Goal: Communication & Community: Answer question/provide support

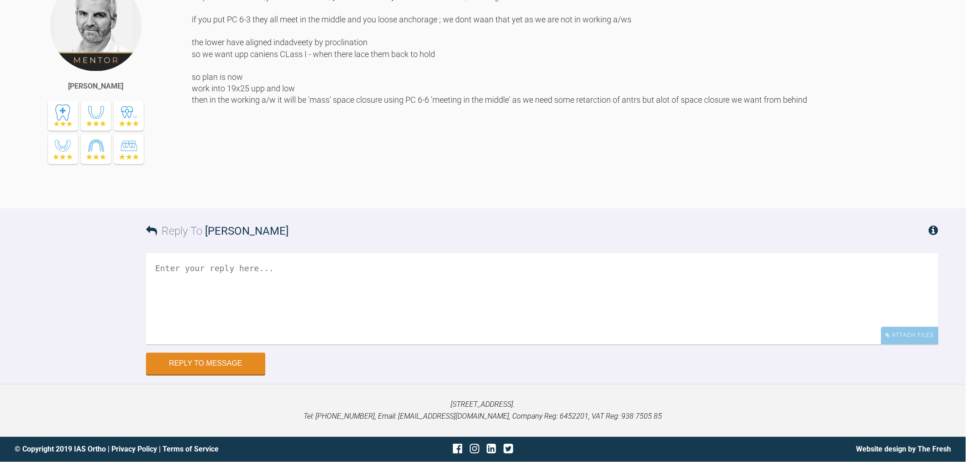
drag, startPoint x: 300, startPoint y: 149, endPoint x: 360, endPoint y: 358, distance: 216.7
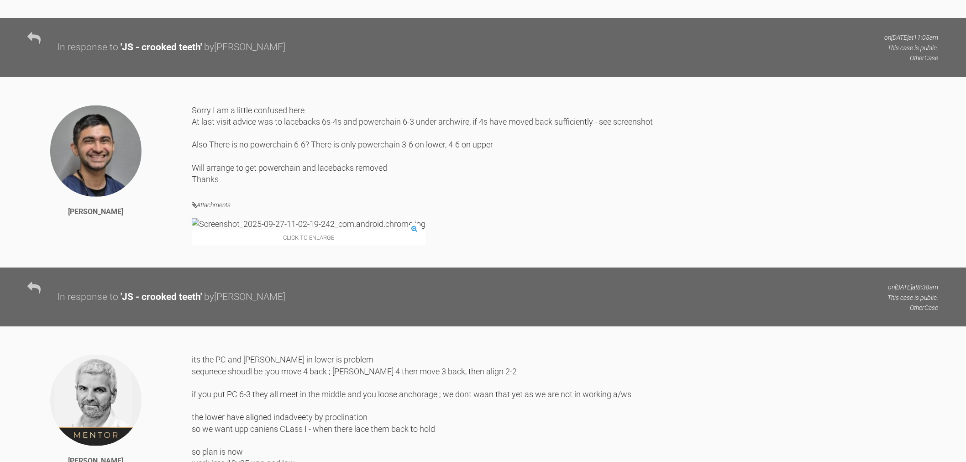
scroll to position [5659, 0]
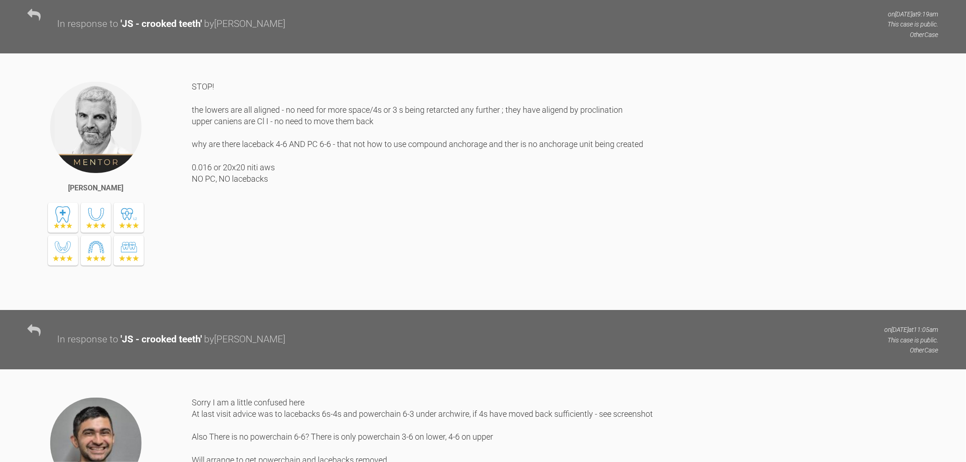
drag, startPoint x: 436, startPoint y: 174, endPoint x: 435, endPoint y: 190, distance: 15.6
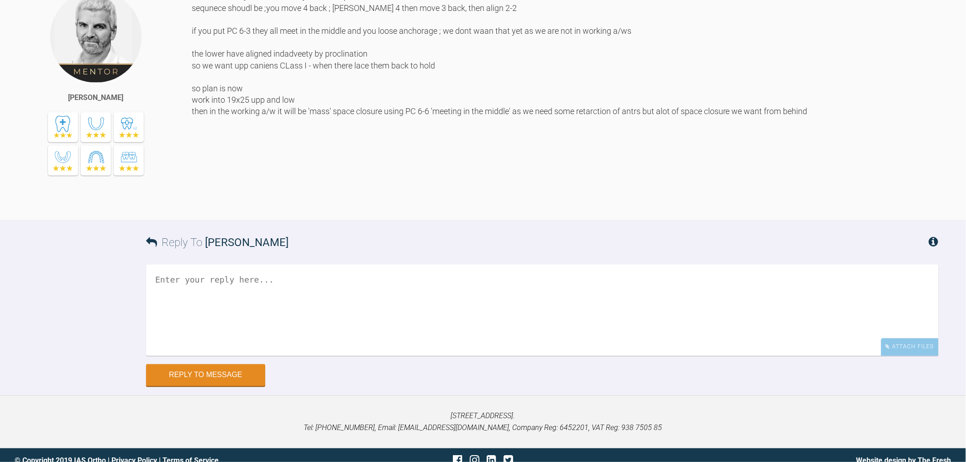
scroll to position [6836, 0]
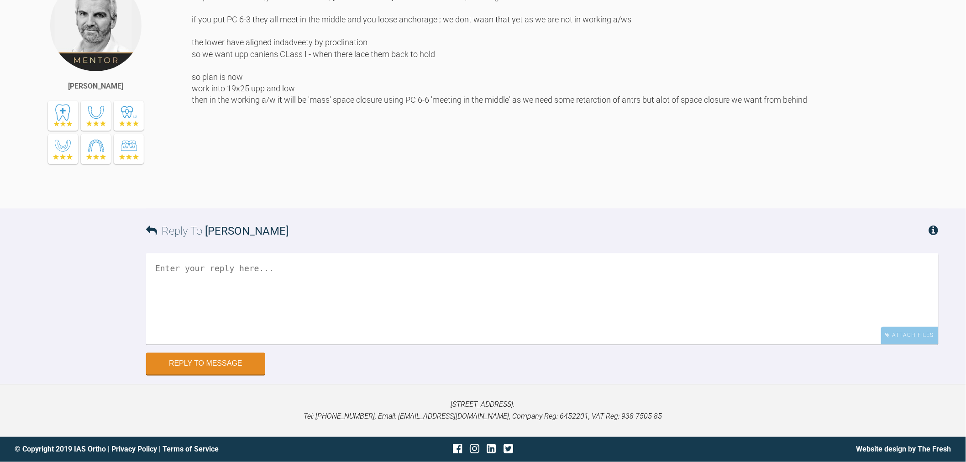
drag, startPoint x: 432, startPoint y: 231, endPoint x: 424, endPoint y: 371, distance: 140.5
click at [393, 300] on textarea at bounding box center [542, 298] width 793 height 91
click at [361, 267] on textarea "Ah OK I thought because I had laced back L6-4 that there would not be anchor" at bounding box center [542, 298] width 793 height 91
click at [277, 266] on textarea "Ah OK I thought because I had laced back L6-4 that there would not be anchor" at bounding box center [542, 298] width 793 height 91
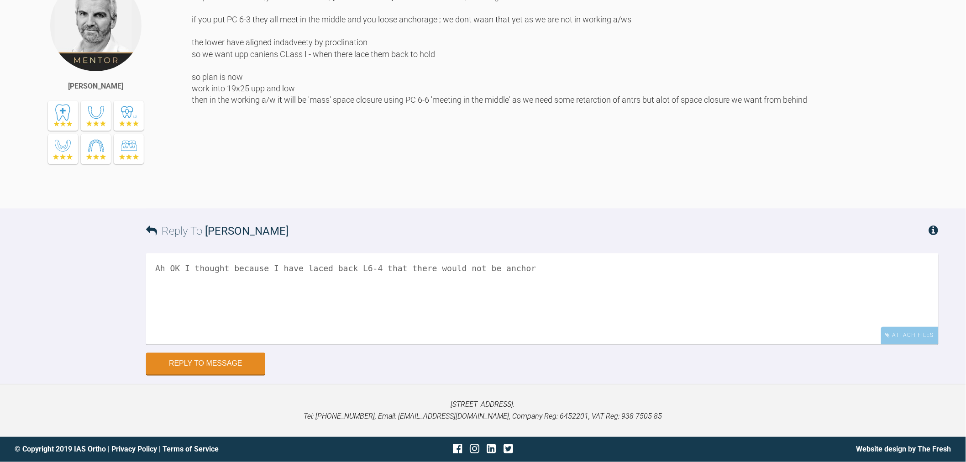
click at [365, 267] on textarea "Ah OK I thought because I have laced back L6-4 that there would not be anchor" at bounding box center [542, 298] width 793 height 91
click at [614, 276] on textarea "Ah OK I thought because I have laced back L6-4 and power chain L6-3 that there …" at bounding box center [542, 298] width 793 height 91
click at [686, 272] on textarea "Ah OK I thought because I have laced back L6-4 and power chain L6-3 that there …" at bounding box center [542, 298] width 793 height 91
click at [382, 271] on textarea "Ah OK I thought because I have laced back L6-4 and power chain L6-3 that there …" at bounding box center [542, 298] width 793 height 91
click at [460, 269] on textarea "Ah OK I thought because I have laced back L6-4 and power chain L6-3 that there …" at bounding box center [542, 298] width 793 height 91
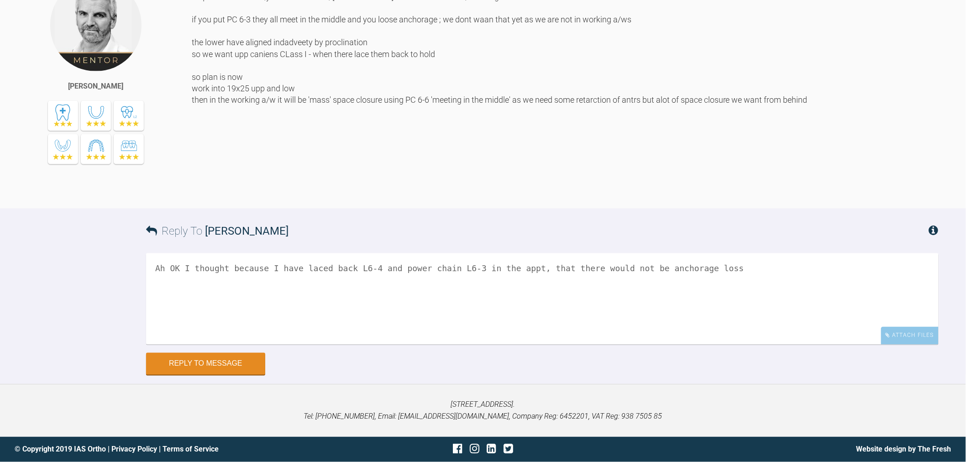
click at [691, 267] on textarea "Ah OK I thought because I have laced back L6-4 and power chain L6-3 in the appt…" at bounding box center [542, 298] width 793 height 91
click at [734, 256] on textarea "Ah OK I thought because I have laced back L6-4 and power chain L6-3 in the appt…" at bounding box center [542, 298] width 793 height 91
click at [350, 267] on textarea "Ah OK I thought because I have laced back L6-4 and power chain L6-3 in the appt…" at bounding box center [542, 298] width 793 height 91
click at [448, 269] on textarea "Ah OK I thought because I have laced back L 6-4 and power chain L6-3 in the app…" at bounding box center [542, 298] width 793 height 91
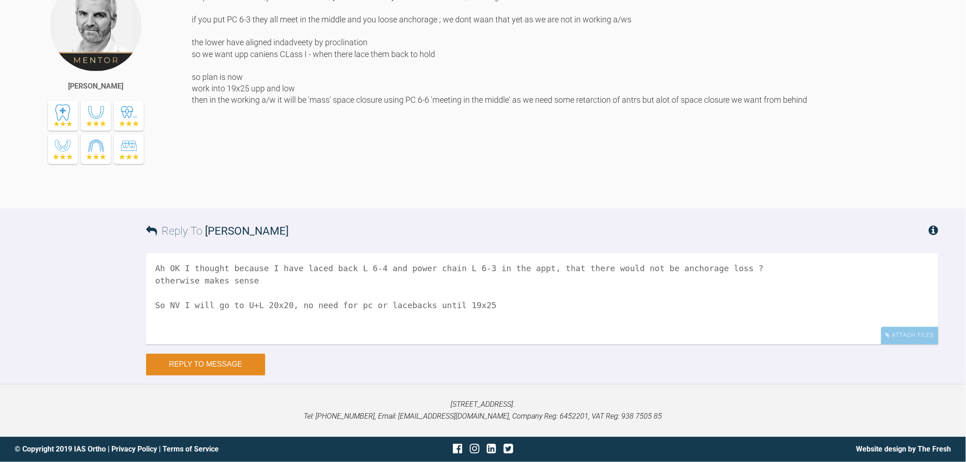
type textarea "Ah OK I thought because I have laced back L 6-4 and power chain L 6-3 in the ap…"
click at [201, 359] on button "Reply to Message" at bounding box center [205, 365] width 119 height 22
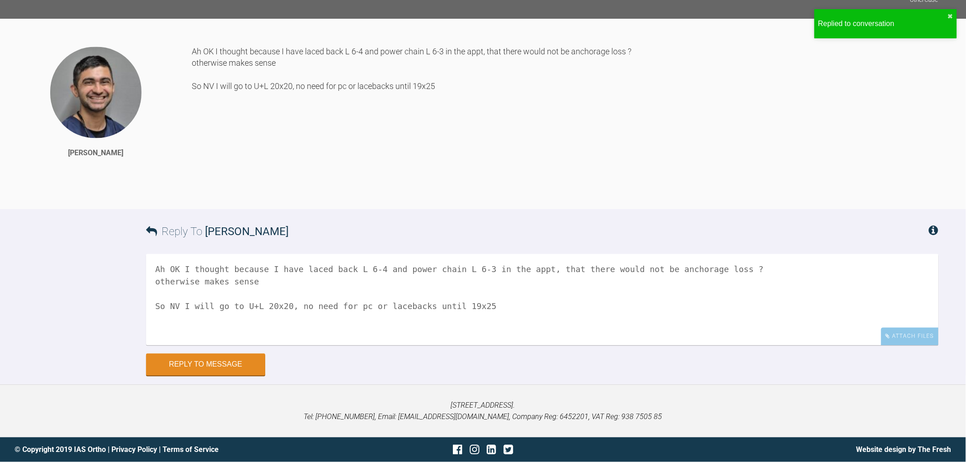
scroll to position [6831, 0]
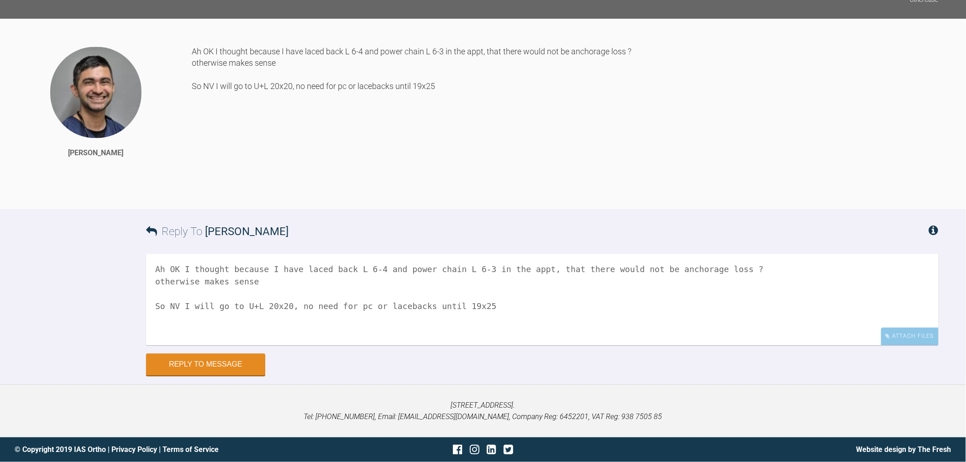
drag, startPoint x: 381, startPoint y: 378, endPoint x: 387, endPoint y: 291, distance: 87.4
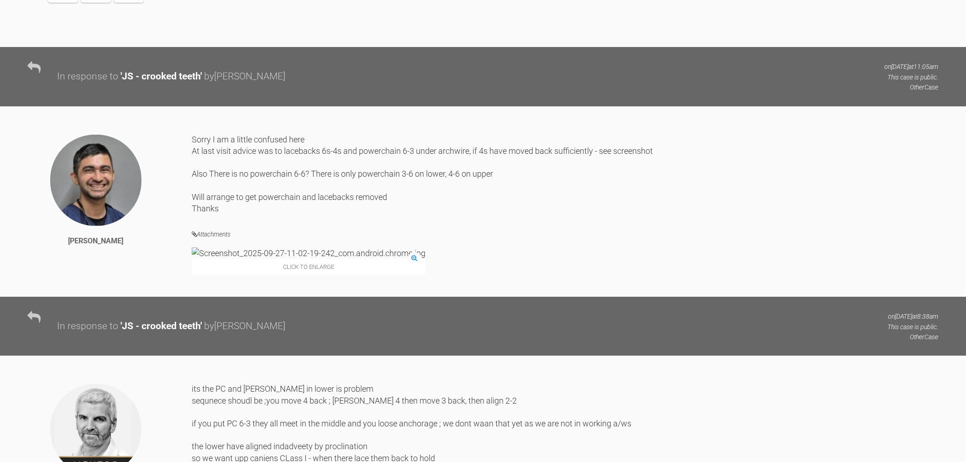
drag, startPoint x: 387, startPoint y: 300, endPoint x: 377, endPoint y: 232, distance: 68.3
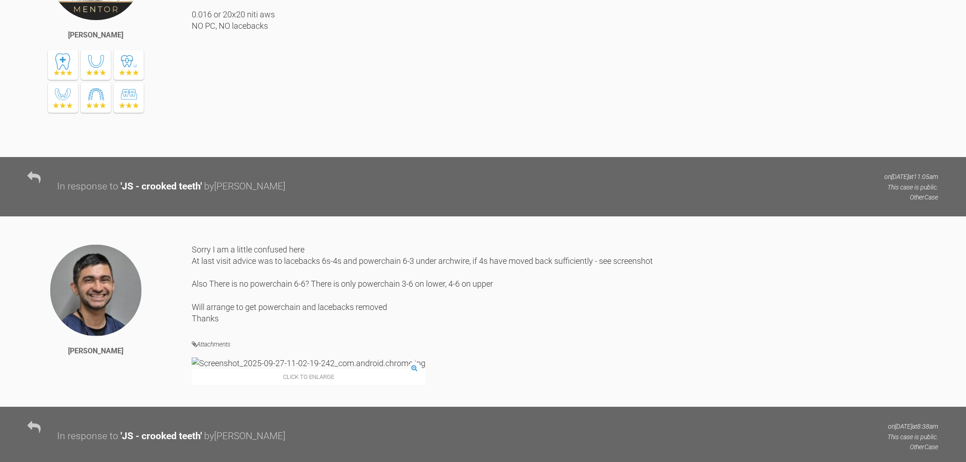
scroll to position [5671, 0]
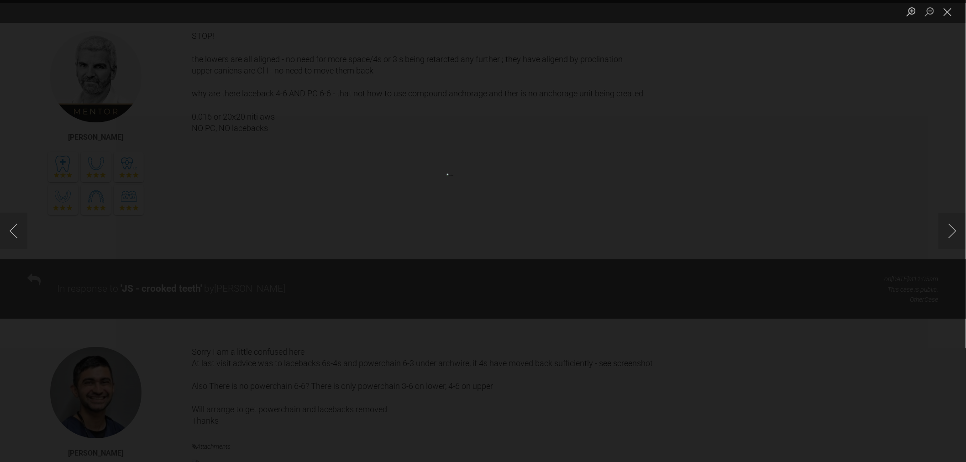
click at [854, 321] on div "Lightbox" at bounding box center [483, 231] width 966 height 462
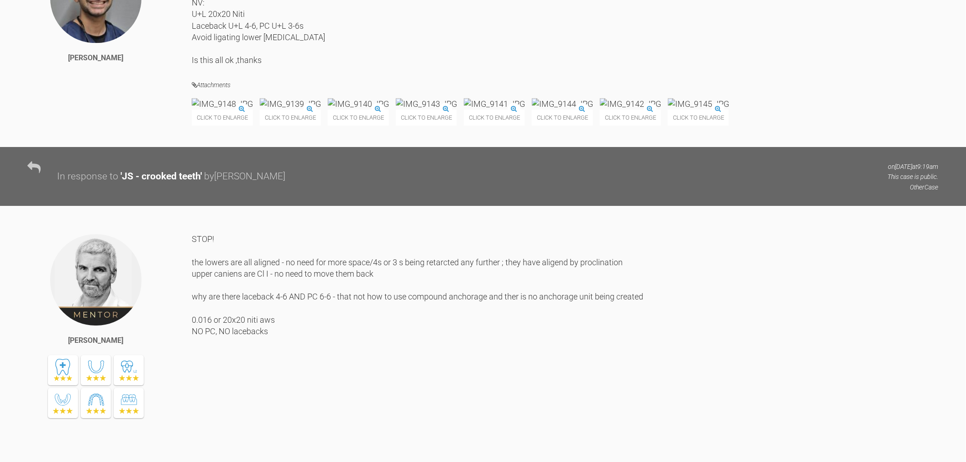
drag, startPoint x: 438, startPoint y: 373, endPoint x: 401, endPoint y: 259, distance: 119.7
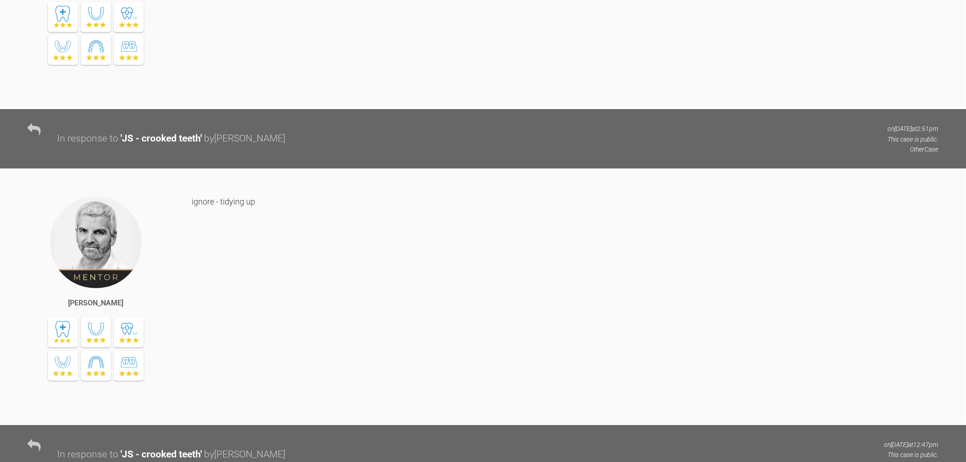
scroll to position [0, 0]
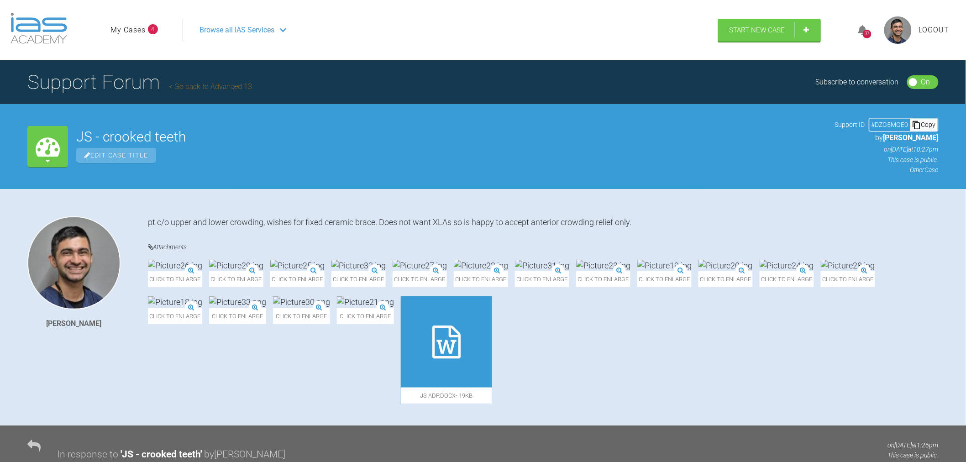
click at [189, 90] on link "Go back to Advanced 13" at bounding box center [210, 86] width 83 height 9
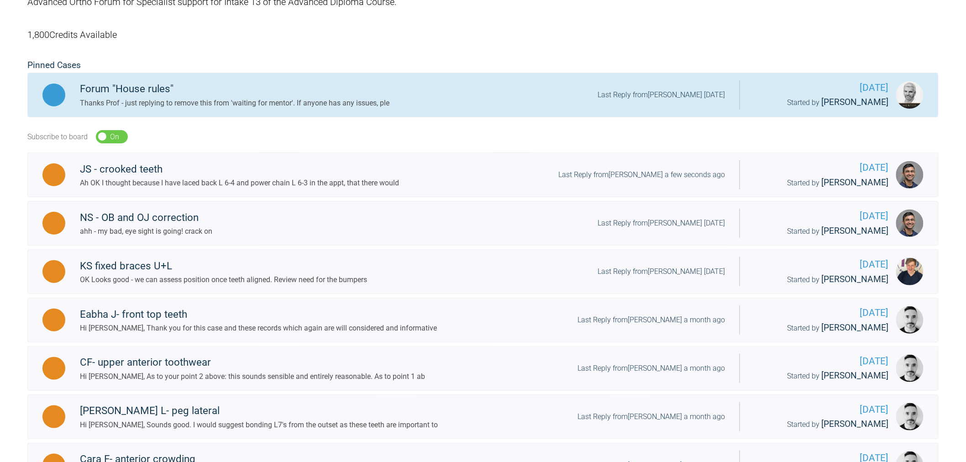
scroll to position [203, 0]
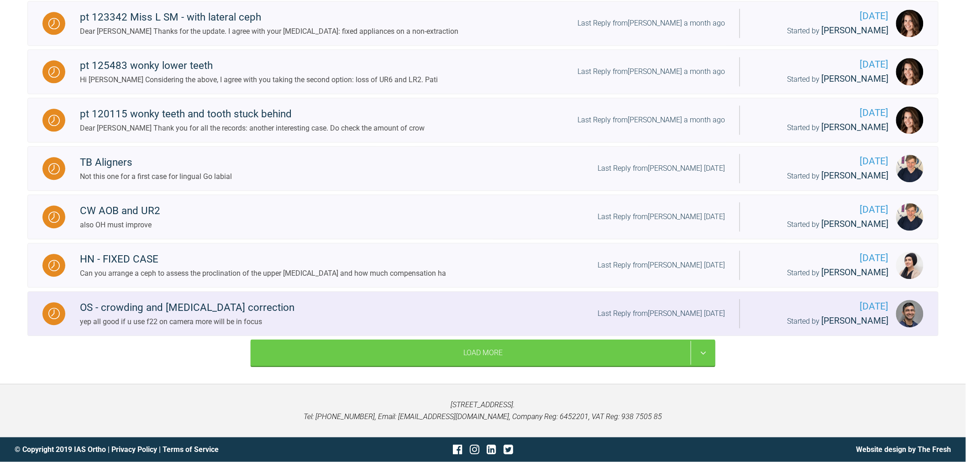
click at [316, 323] on div "OS - crowding and [MEDICAL_DATA] correction yep all good if u use f22 on camera…" at bounding box center [402, 314] width 675 height 28
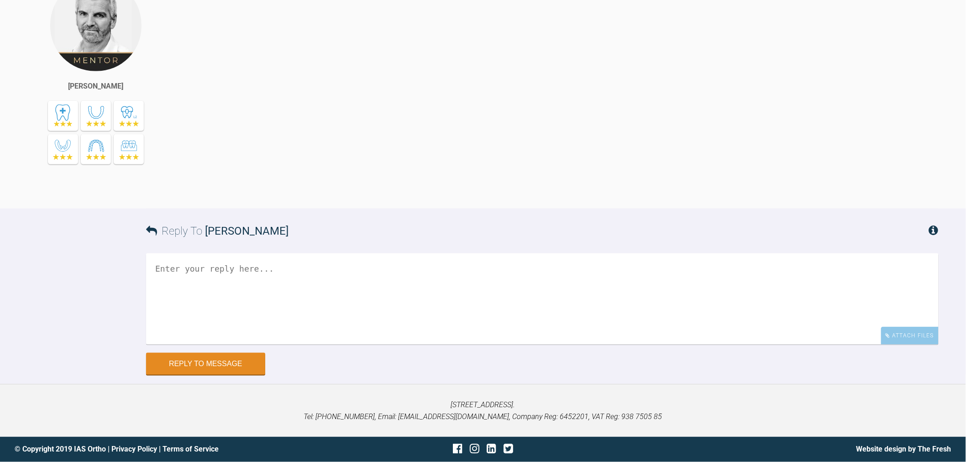
drag, startPoint x: 306, startPoint y: 236, endPoint x: 326, endPoint y: 394, distance: 159.6
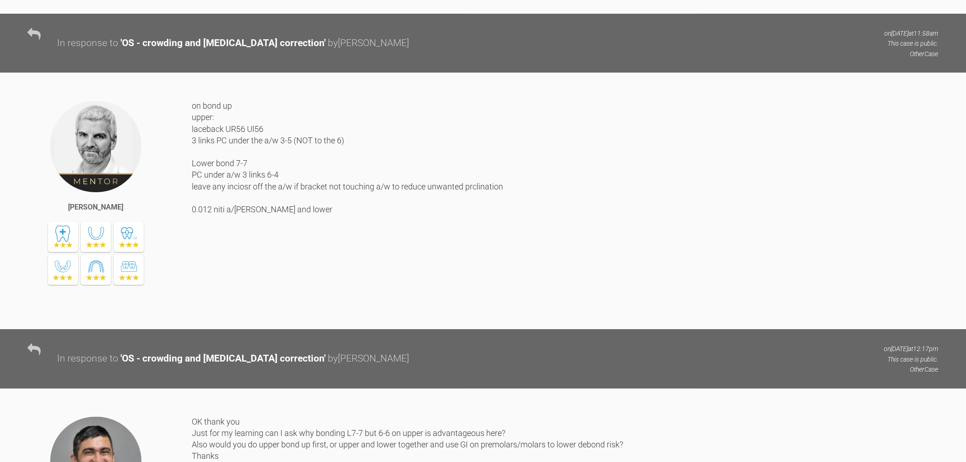
scroll to position [2750, 0]
drag, startPoint x: 272, startPoint y: 282, endPoint x: 272, endPoint y: 336, distance: 53.9
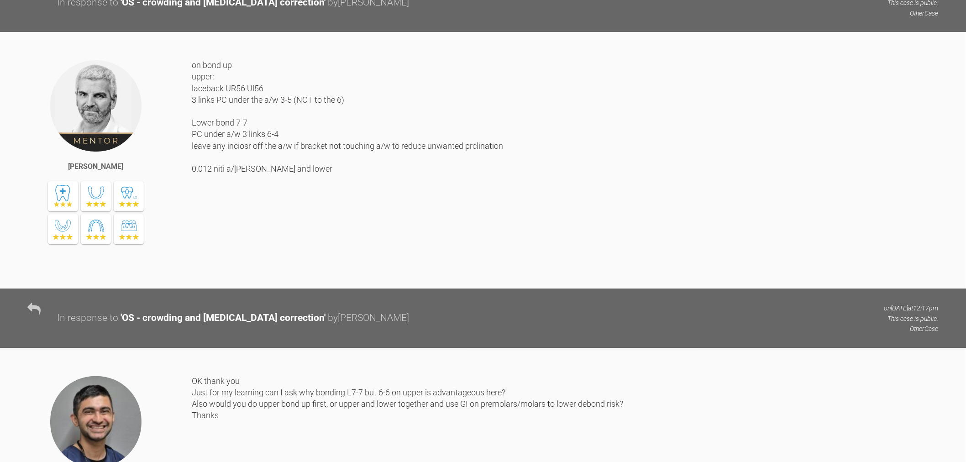
scroll to position [2886, 0]
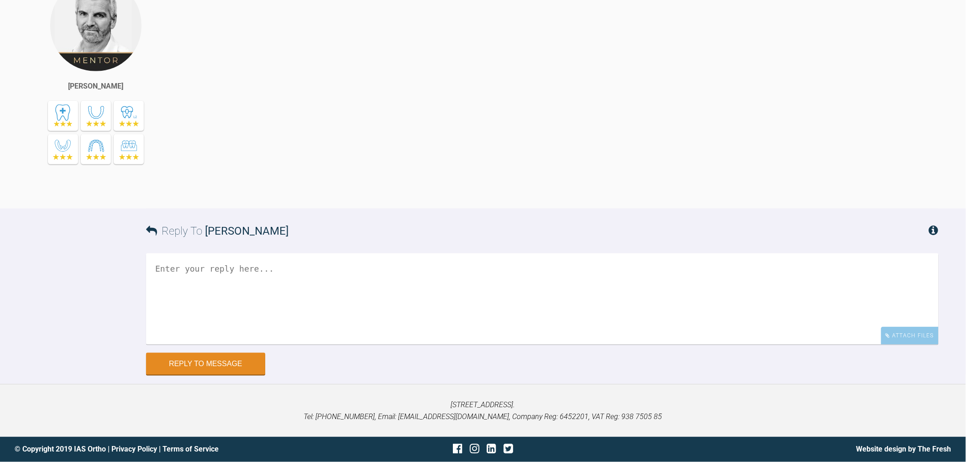
drag, startPoint x: 250, startPoint y: 215, endPoint x: 275, endPoint y: 382, distance: 169.5
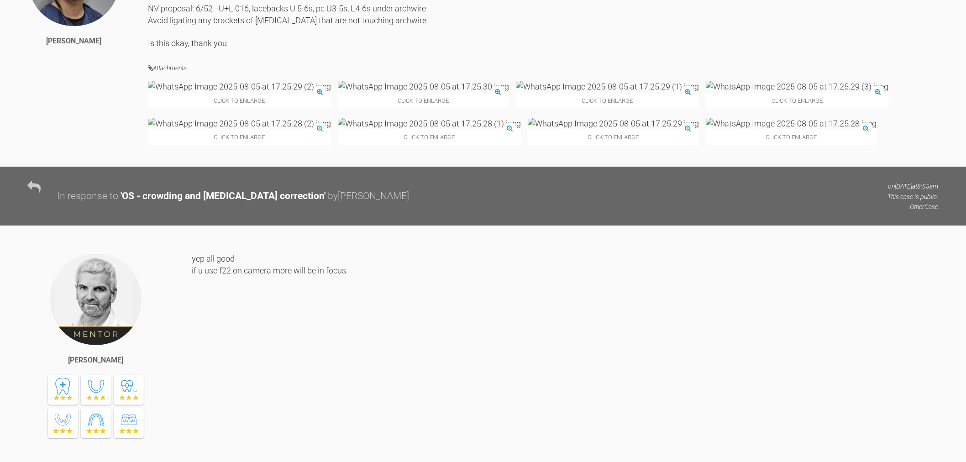
scroll to position [4323, 0]
